Goal: Information Seeking & Learning: Learn about a topic

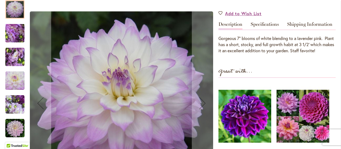
scroll to position [160, 0]
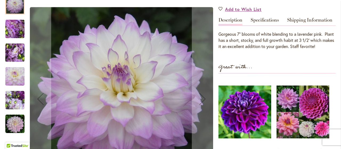
click at [11, 42] on img "MIKAYLA MIRANDA" at bounding box center [15, 28] width 38 height 29
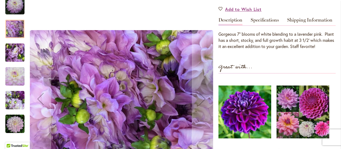
click at [14, 60] on img "MIKAYLA MIRANDA" at bounding box center [15, 52] width 38 height 29
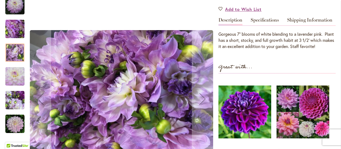
click at [14, 39] on img "MIKAYLA MIRANDA" at bounding box center [15, 28] width 38 height 29
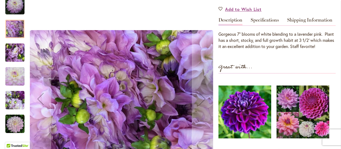
click at [16, 66] on img "MIKAYLA MIRANDA" at bounding box center [15, 52] width 38 height 29
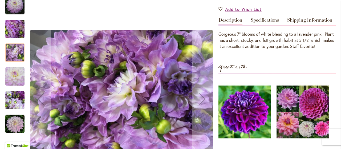
click at [15, 86] on img "MIKAYLA MIRANDA" at bounding box center [14, 76] width 19 height 19
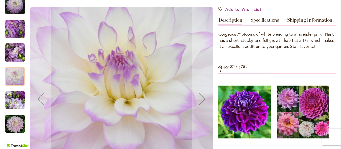
click at [13, 109] on img "MIKAYLA MIRANDA" at bounding box center [14, 99] width 19 height 19
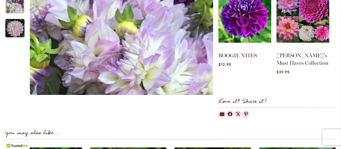
scroll to position [247, 0]
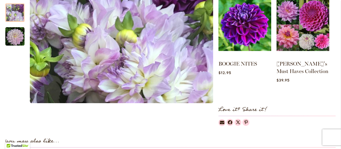
click at [242, 37] on img at bounding box center [244, 24] width 53 height 66
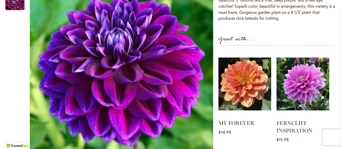
scroll to position [183, 0]
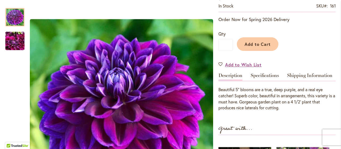
scroll to position [113, 0]
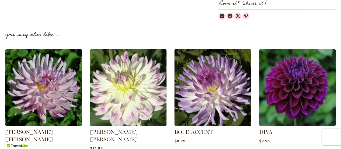
scroll to position [391, 0]
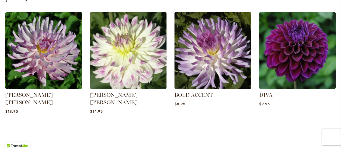
click at [296, 63] on img at bounding box center [297, 50] width 77 height 77
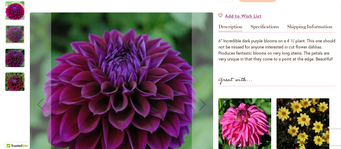
scroll to position [149, 0]
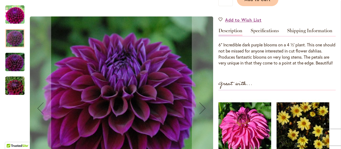
click at [15, 37] on div at bounding box center [14, 38] width 19 height 18
click at [18, 59] on img "Diva" at bounding box center [15, 62] width 38 height 26
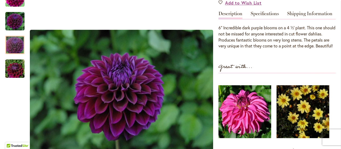
scroll to position [152, 0]
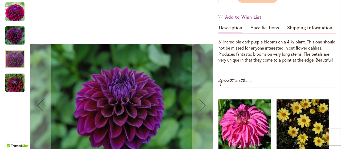
click at [13, 89] on img "Diva" at bounding box center [15, 83] width 38 height 26
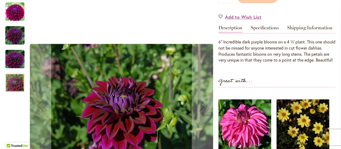
click at [14, 35] on img "Diva" at bounding box center [14, 35] width 19 height 19
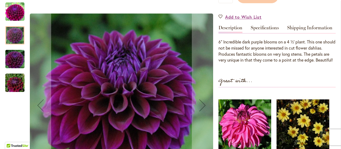
click at [13, 17] on img "Diva" at bounding box center [14, 11] width 19 height 19
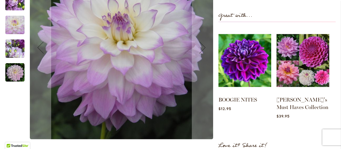
scroll to position [238, 0]
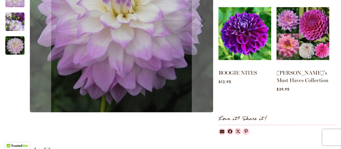
click at [247, 52] on img at bounding box center [244, 34] width 53 height 66
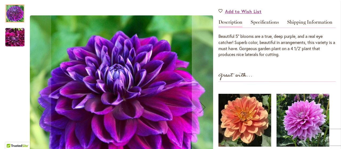
scroll to position [122, 0]
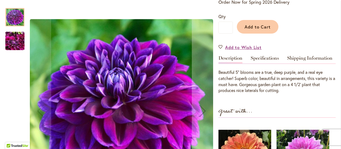
drag, startPoint x: 338, startPoint y: 22, endPoint x: 340, endPoint y: 25, distance: 3.5
click at [340, 25] on body "Skip to Accessibility Information The store will not work correctly in the case…" at bounding box center [170, 74] width 341 height 149
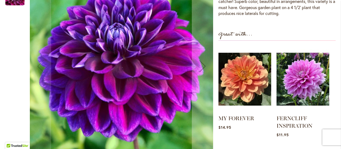
scroll to position [221, 0]
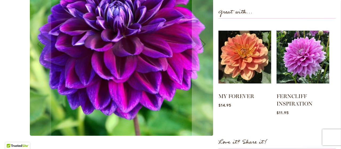
drag, startPoint x: 341, startPoint y: 37, endPoint x: 233, endPoint y: 22, distance: 108.3
click at [233, 22] on div "Great with... MY FOREVER Rating: 97% 10 Reviews $14.95" at bounding box center [276, 66] width 117 height 117
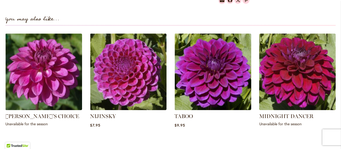
scroll to position [388, 0]
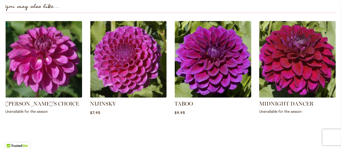
click at [210, 52] on img at bounding box center [212, 59] width 77 height 77
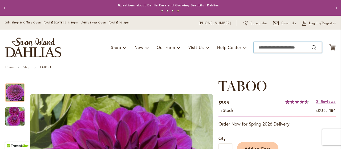
click at [299, 46] on input "Search" at bounding box center [288, 47] width 68 height 11
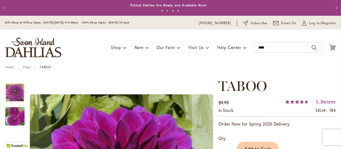
type input "****"
